Goal: Navigation & Orientation: Go to known website

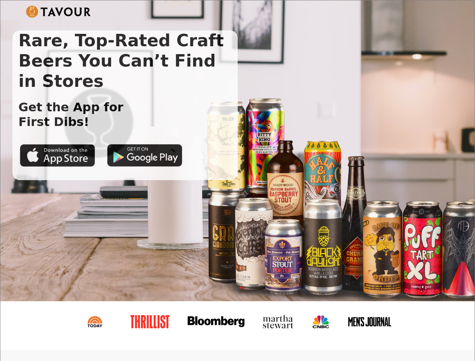
click at [58, 12] on img at bounding box center [58, 12] width 65 height 12
